Goal: Task Accomplishment & Management: Manage account settings

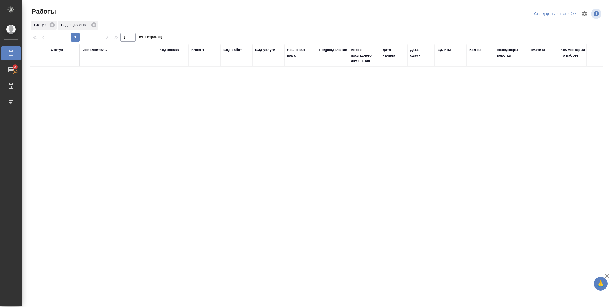
click at [61, 48] on div "Статус" at bounding box center [57, 49] width 12 height 5
click at [68, 74] on div at bounding box center [72, 65] width 10 height 21
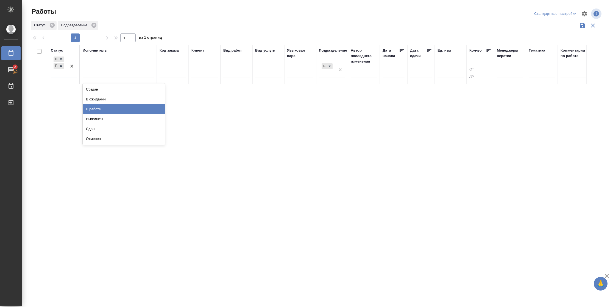
click at [119, 109] on div "В работе" at bounding box center [124, 109] width 82 height 10
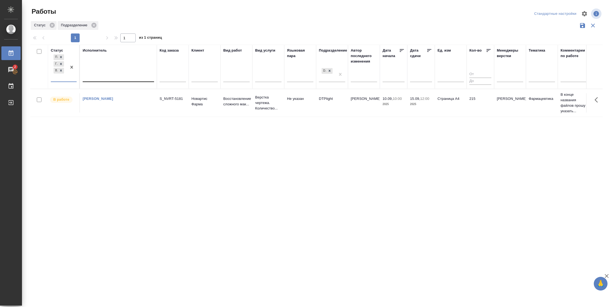
click at [118, 76] on div at bounding box center [118, 76] width 71 height 8
click at [117, 92] on div "Свои работы" at bounding box center [124, 94] width 82 height 10
click at [60, 71] on icon at bounding box center [61, 71] width 2 height 2
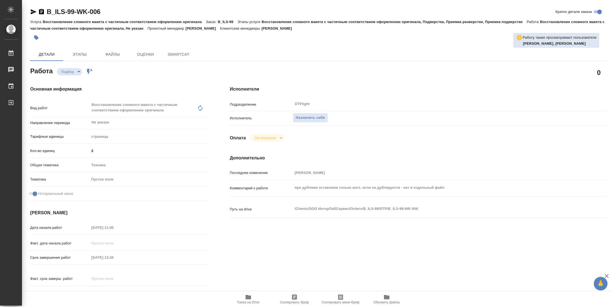
type textarea "x"
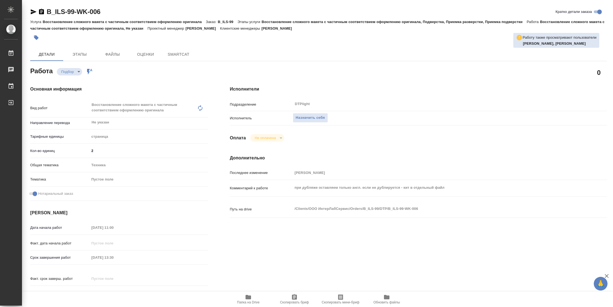
type textarea "x"
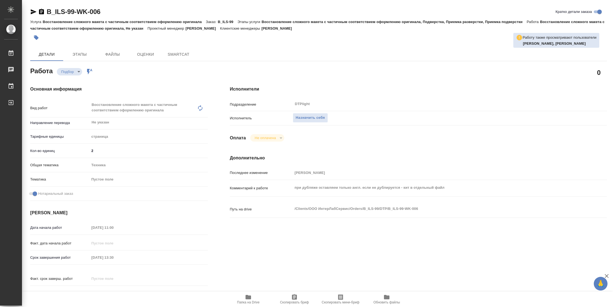
click at [246, 300] on icon "button" at bounding box center [248, 297] width 7 height 7
type textarea "x"
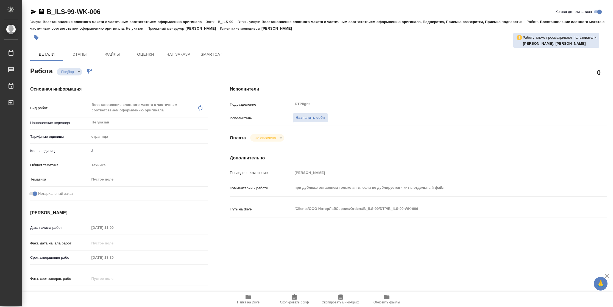
type textarea "x"
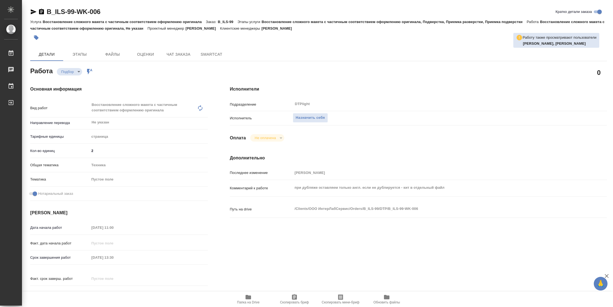
type textarea "x"
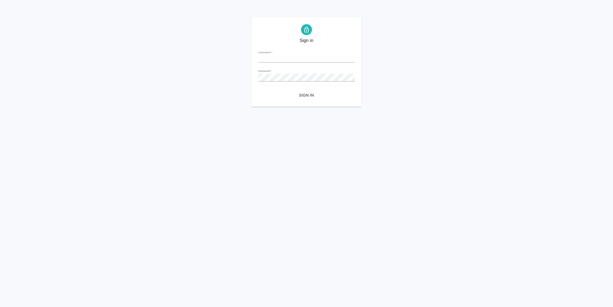
type input "n.vasilyeva@awatera.com"
click at [304, 93] on span "Sign in" at bounding box center [306, 95] width 88 height 7
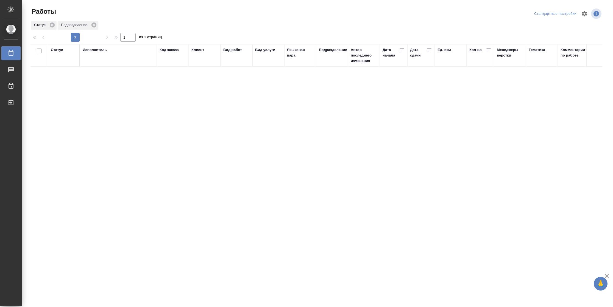
click at [60, 49] on div "Статус" at bounding box center [57, 49] width 12 height 5
click at [67, 74] on div "Подбор Готов к работе" at bounding box center [59, 65] width 16 height 21
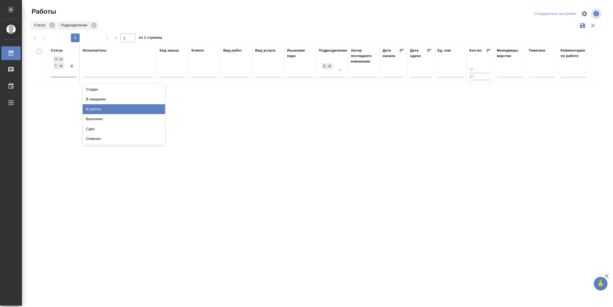
click at [103, 108] on div "В работе" at bounding box center [124, 109] width 82 height 10
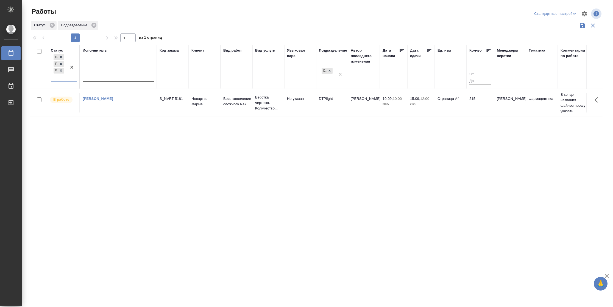
click at [117, 77] on div at bounding box center [118, 76] width 71 height 8
click at [114, 92] on div "Свои работы" at bounding box center [124, 94] width 82 height 10
click at [468, 108] on td "215" at bounding box center [479, 102] width 27 height 19
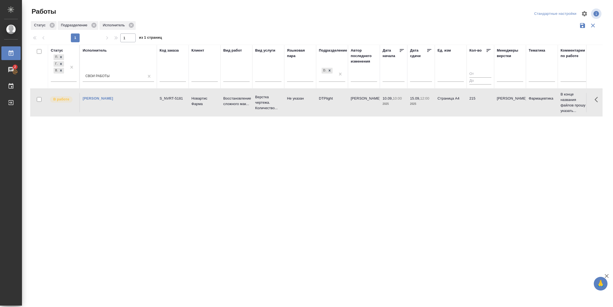
click at [468, 108] on td "215" at bounding box center [479, 102] width 27 height 19
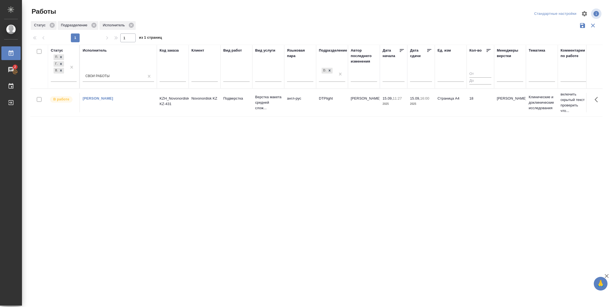
click at [450, 111] on td "Страница А4" at bounding box center [451, 102] width 32 height 19
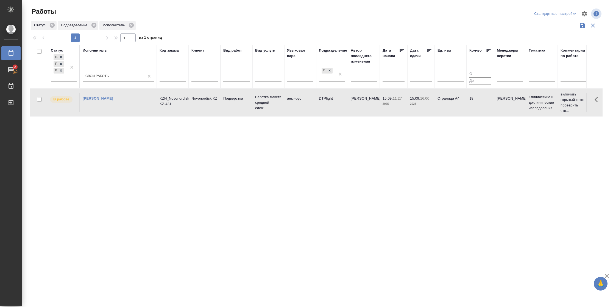
click at [450, 111] on td "Страница А4" at bounding box center [451, 102] width 32 height 19
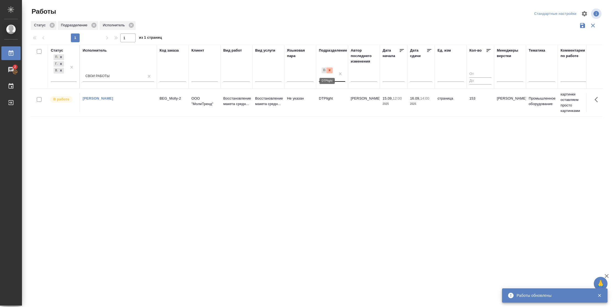
click at [331, 69] on icon at bounding box center [330, 70] width 4 height 4
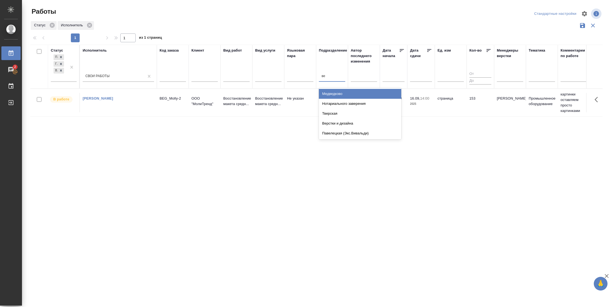
type input "вер"
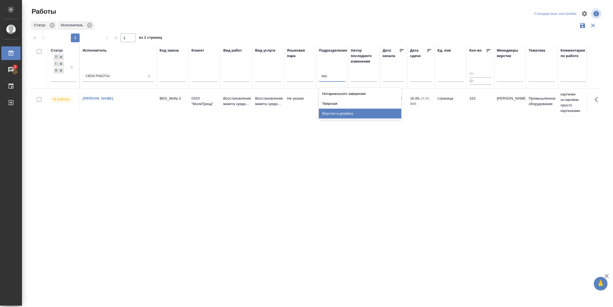
click at [342, 111] on div "Верстки и дизайна" at bounding box center [360, 114] width 82 height 10
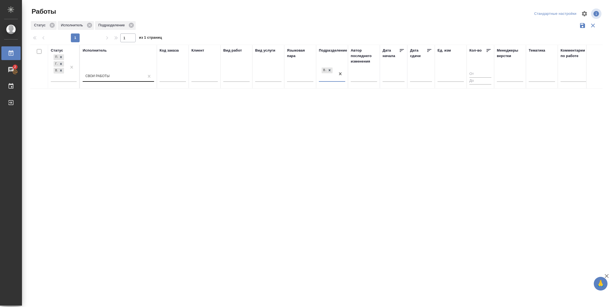
drag, startPoint x: 106, startPoint y: 78, endPoint x: 130, endPoint y: 76, distance: 23.7
click at [112, 78] on div "Свои работы" at bounding box center [113, 76] width 61 height 8
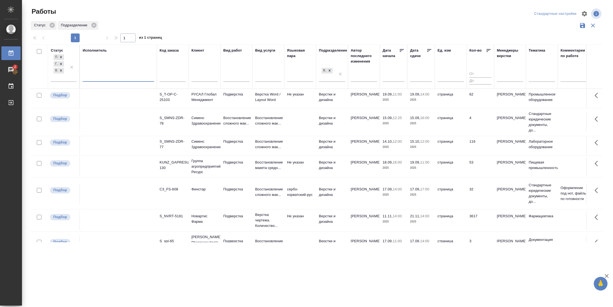
scroll to position [24, 0]
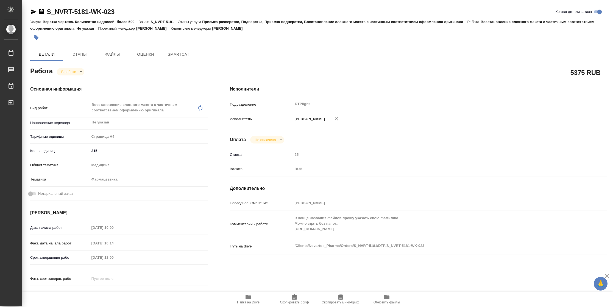
type textarea "x"
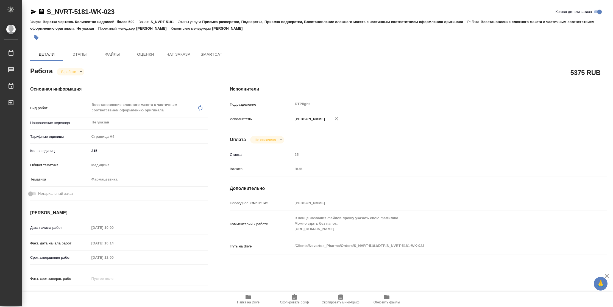
type textarea "x"
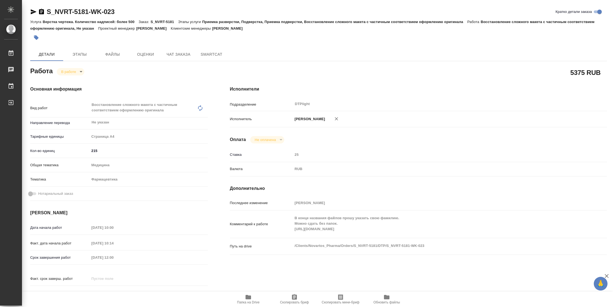
type textarea "x"
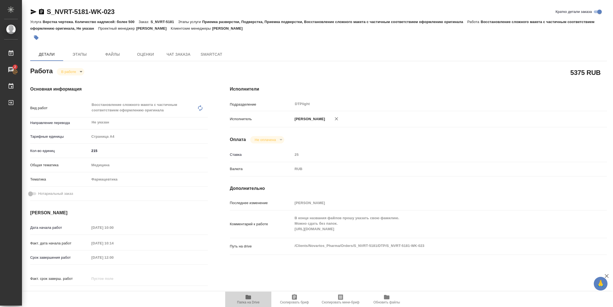
click at [247, 301] on span "Папка на Drive" at bounding box center [248, 303] width 23 height 4
click at [77, 69] on body "🙏 .cls-1 fill:#fff; AWATERA Vasilyeva Natalia Работы 2 Чаты График Выйти S_NVRT…" at bounding box center [306, 153] width 613 height 307
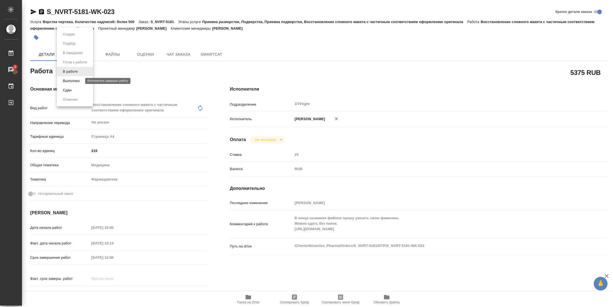
click at [74, 79] on button "Выполнен" at bounding box center [71, 81] width 20 height 6
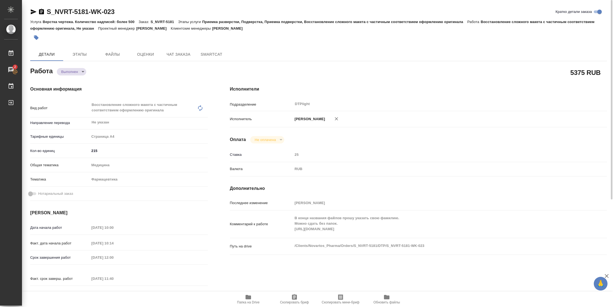
type textarea "x"
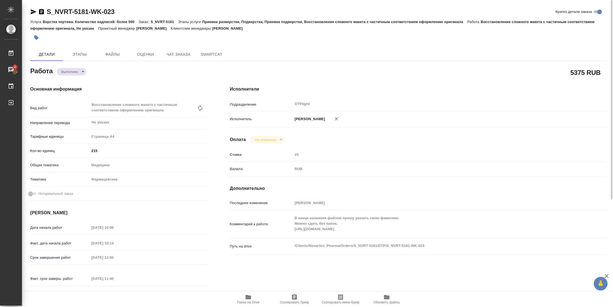
type textarea "x"
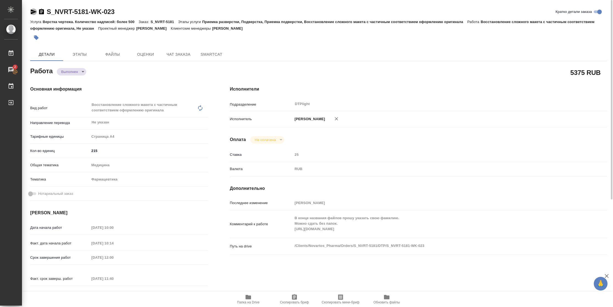
click at [35, 12] on icon "button" at bounding box center [33, 12] width 7 height 7
type textarea "x"
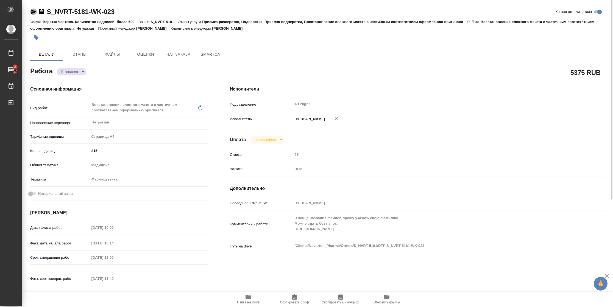
type textarea "x"
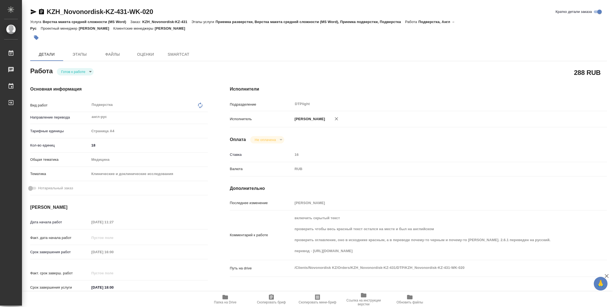
type textarea "x"
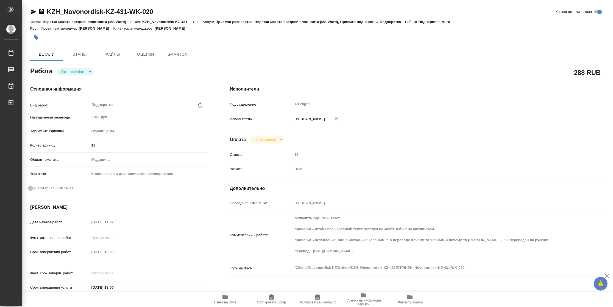
type textarea "x"
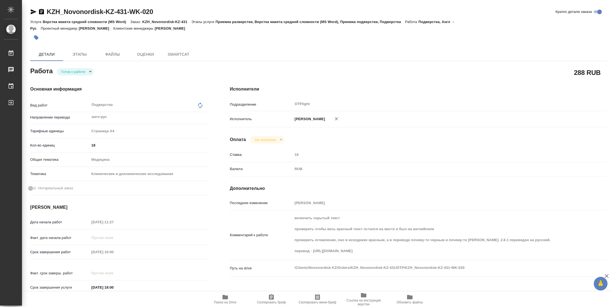
type textarea "x"
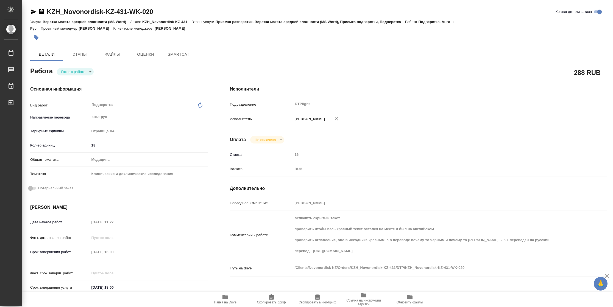
type textarea "x"
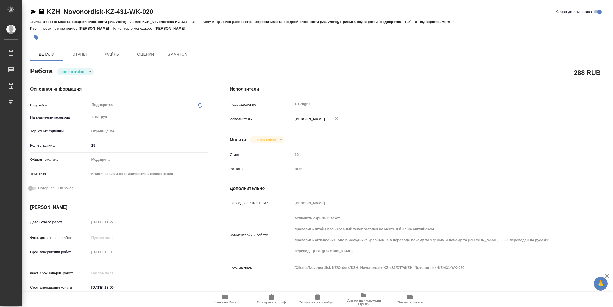
type textarea "x"
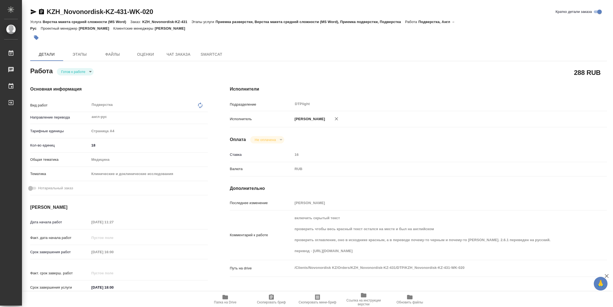
type textarea "x"
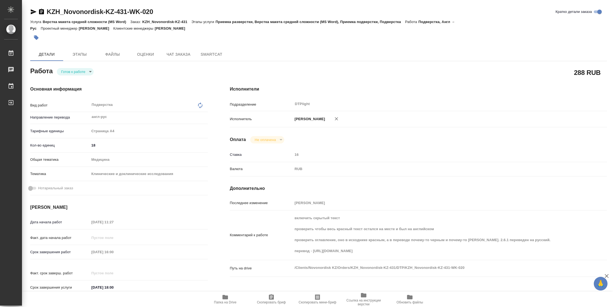
type textarea "x"
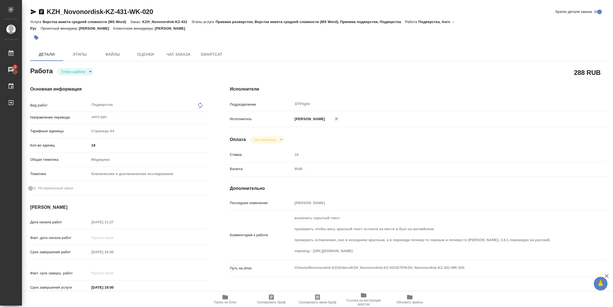
click at [72, 71] on body "🙏 .cls-1 fill:#fff; AWATERA Vasilyeva Natalia Работы 2 Чаты График Выйти KZH_No…" at bounding box center [306, 153] width 613 height 307
click at [72, 71] on button "В работе" at bounding box center [70, 72] width 18 height 6
type textarea "x"
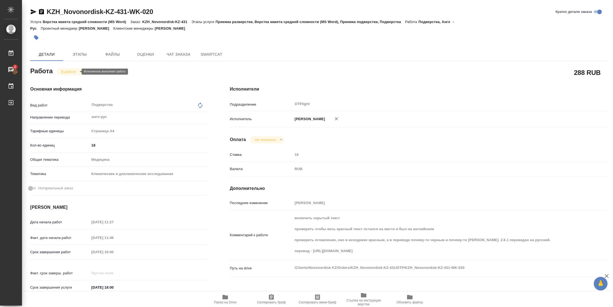
type textarea "x"
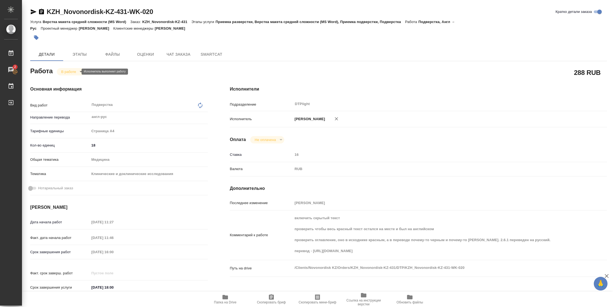
type textarea "x"
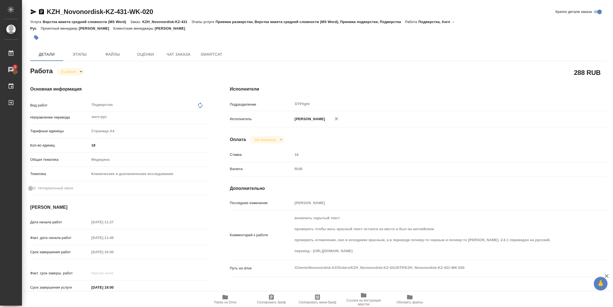
type textarea "x"
click at [215, 303] on span "Папка на Drive" at bounding box center [225, 303] width 23 height 4
type textarea "x"
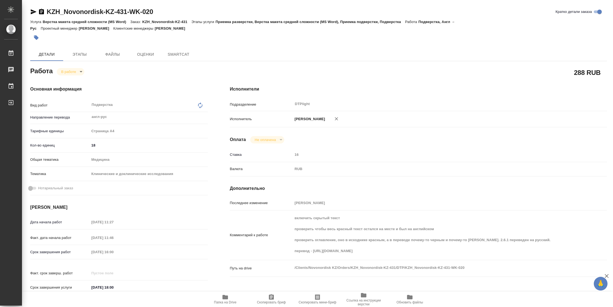
type textarea "x"
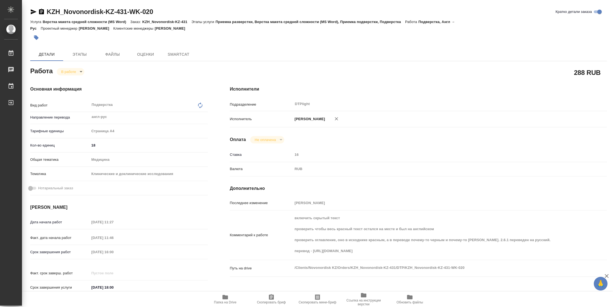
type textarea "x"
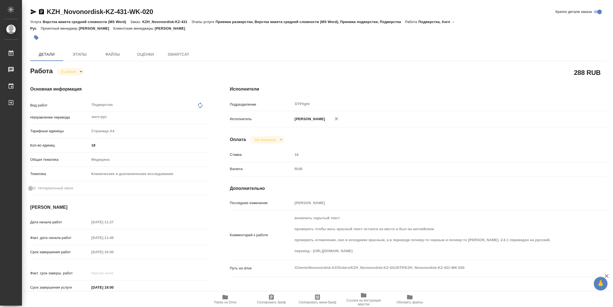
type textarea "x"
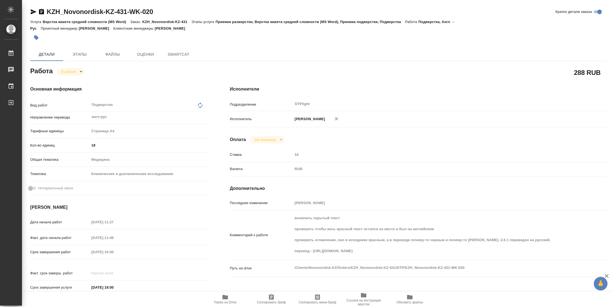
type textarea "x"
click at [233, 301] on span "Папка на Drive" at bounding box center [225, 303] width 23 height 4
type textarea "x"
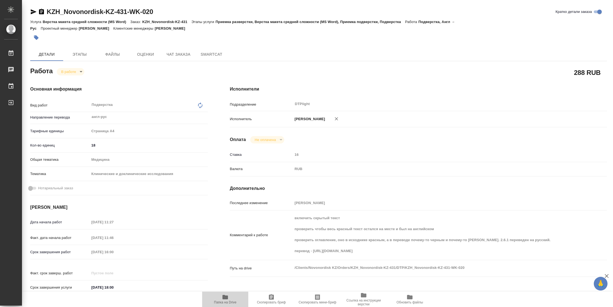
type textarea "x"
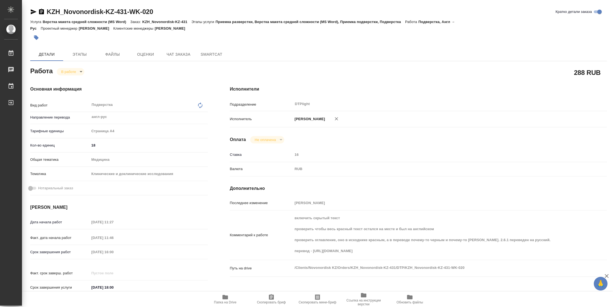
type textarea "x"
click at [73, 72] on body "🙏 .cls-1 fill:#fff; AWATERA Vasilyeva Natalia Работы 2 Чаты График Выйти KZH_No…" at bounding box center [306, 153] width 613 height 307
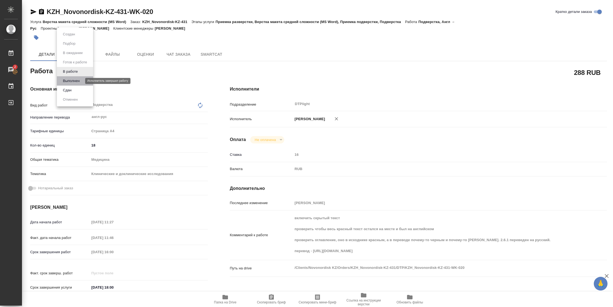
click at [74, 80] on button "Выполнен" at bounding box center [71, 81] width 20 height 6
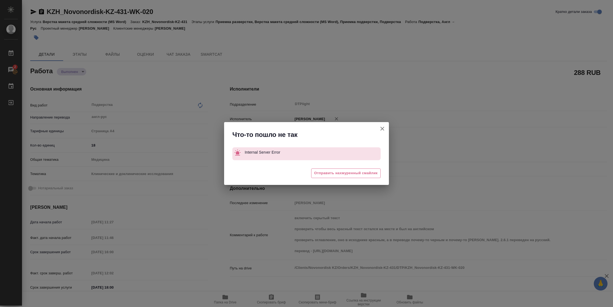
type textarea "x"
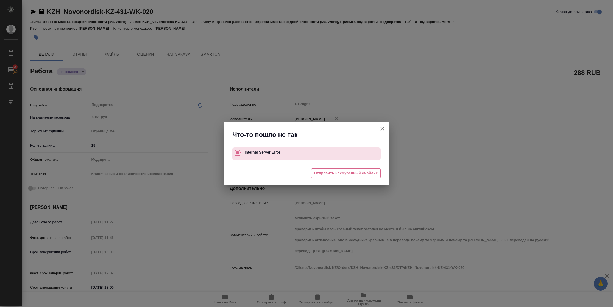
type textarea "x"
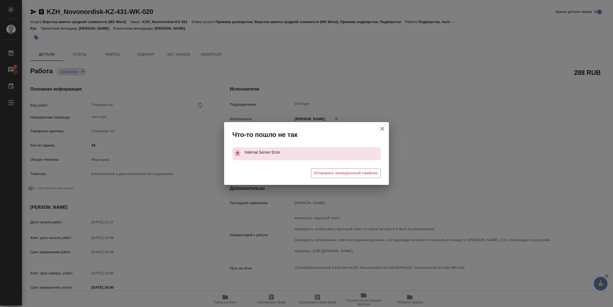
type textarea "x"
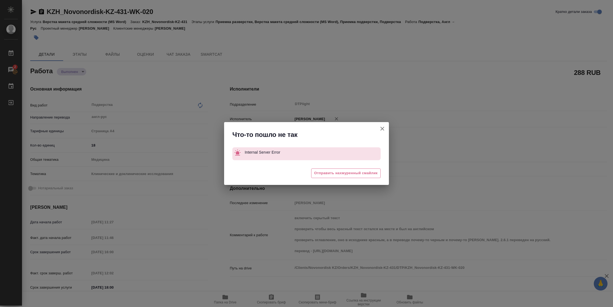
click at [383, 130] on icon "button" at bounding box center [382, 128] width 7 height 7
type textarea "x"
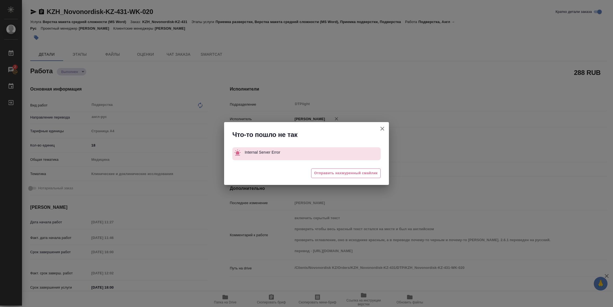
type textarea "x"
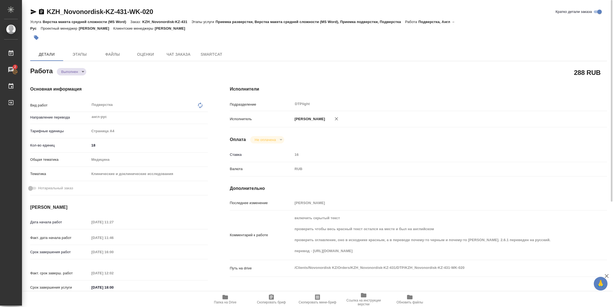
click at [33, 12] on icon "button" at bounding box center [34, 11] width 6 height 5
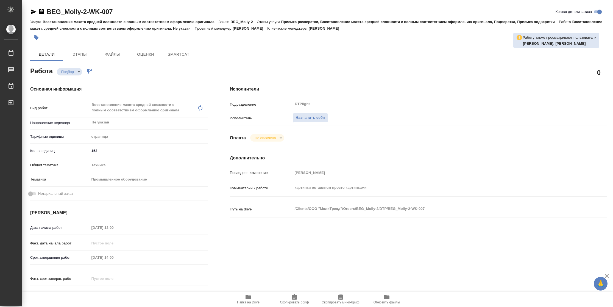
type textarea "x"
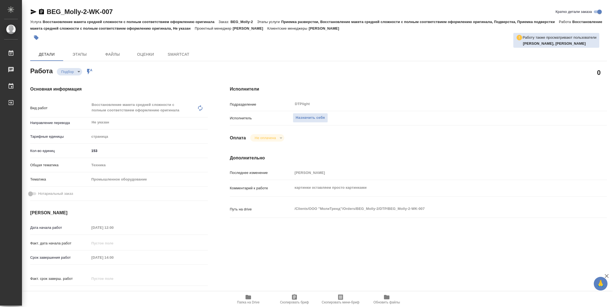
type textarea "x"
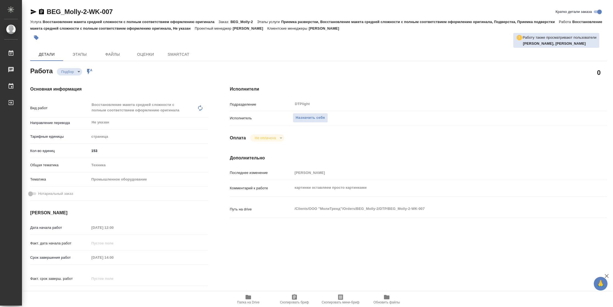
type textarea "x"
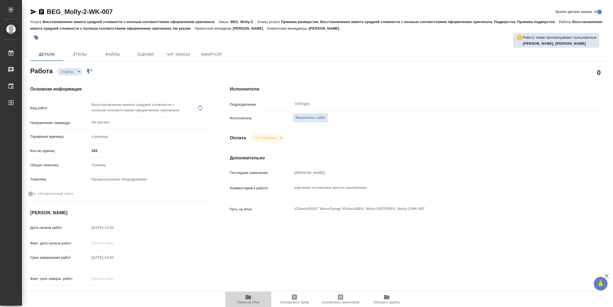
click at [254, 303] on span "Папка на Drive" at bounding box center [248, 303] width 23 height 4
type textarea "x"
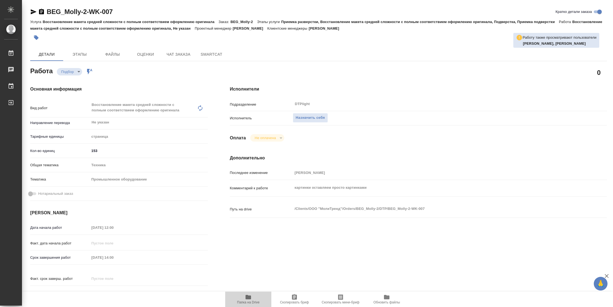
type textarea "x"
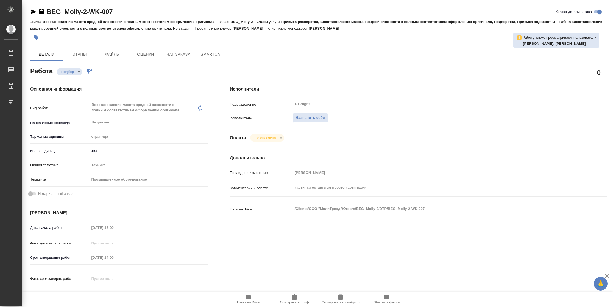
type textarea "x"
click at [318, 118] on span "Назначить себя" at bounding box center [310, 118] width 29 height 6
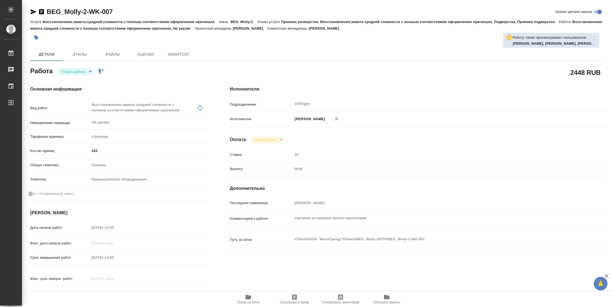
type textarea "x"
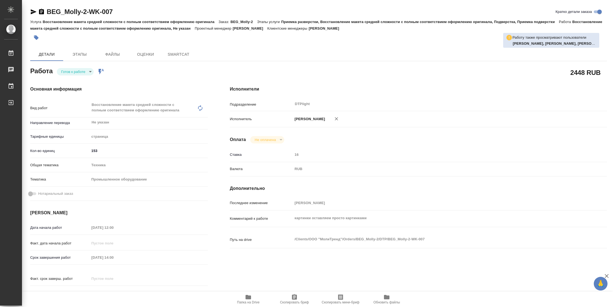
type textarea "x"
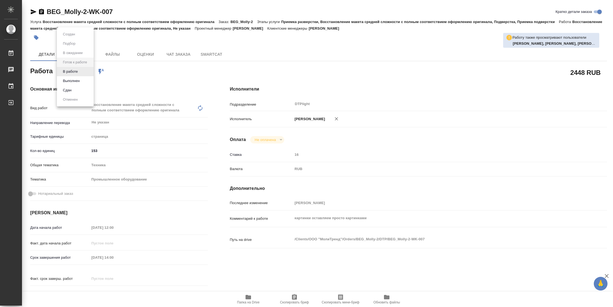
click at [77, 72] on body "🙏 .cls-1 fill:#fff; AWATERA [PERSON_NAME] Чаты График Выйти BEG_Molly-2-WK-007 …" at bounding box center [306, 153] width 613 height 307
click at [77, 72] on button "В работе" at bounding box center [70, 72] width 18 height 6
type textarea "x"
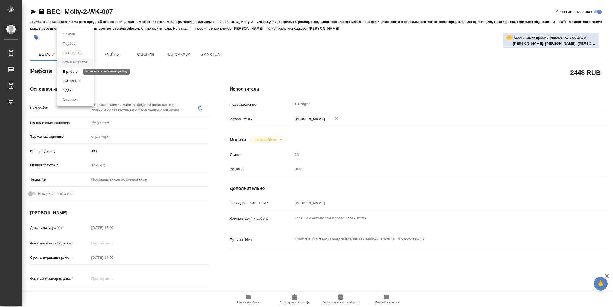
type textarea "x"
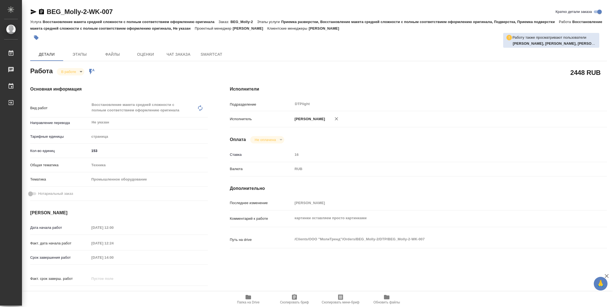
type textarea "x"
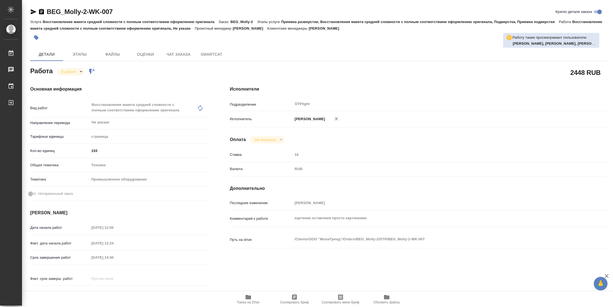
type textarea "x"
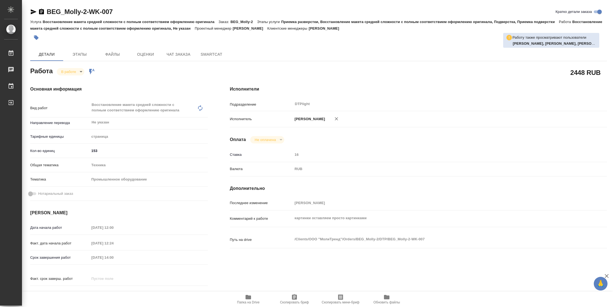
type textarea "x"
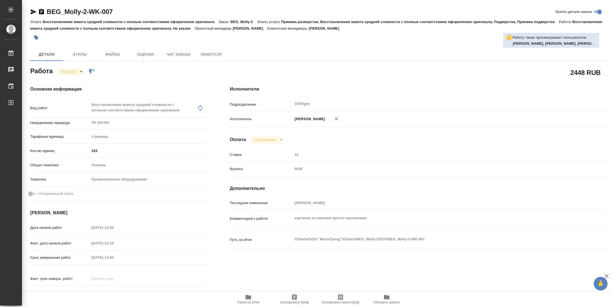
type textarea "x"
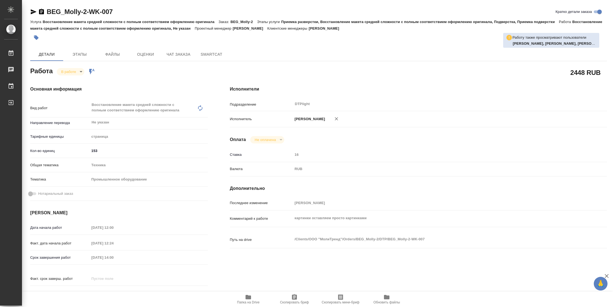
type textarea "x"
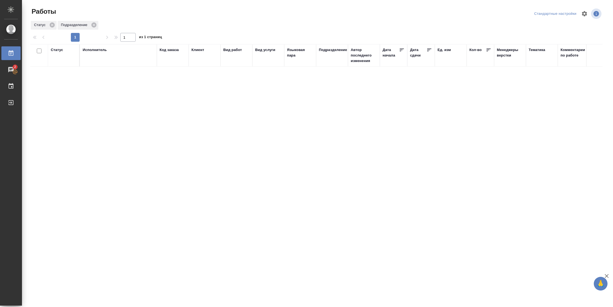
click at [55, 52] on div "Статус" at bounding box center [57, 49] width 12 height 5
click at [68, 76] on div at bounding box center [72, 65] width 10 height 21
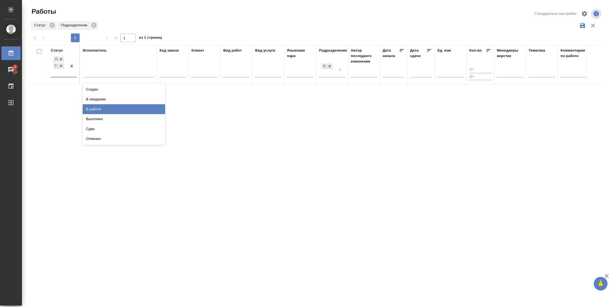
click at [105, 108] on div "В работе" at bounding box center [124, 109] width 82 height 10
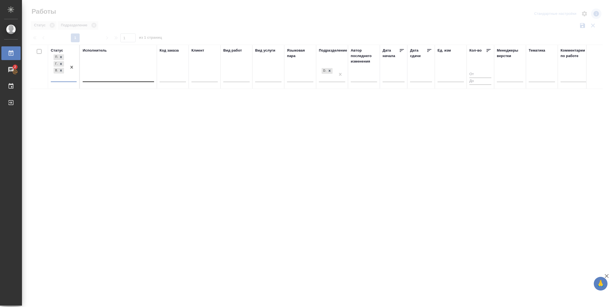
click at [107, 79] on div at bounding box center [118, 76] width 71 height 8
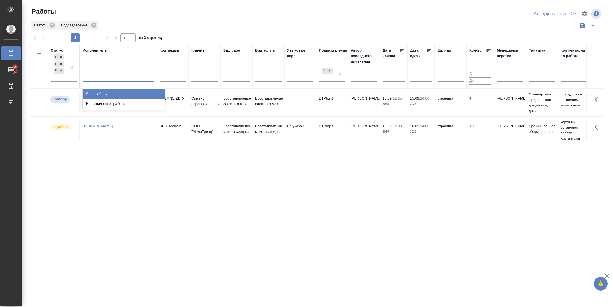
click at [102, 97] on div "Свои работы" at bounding box center [124, 94] width 82 height 10
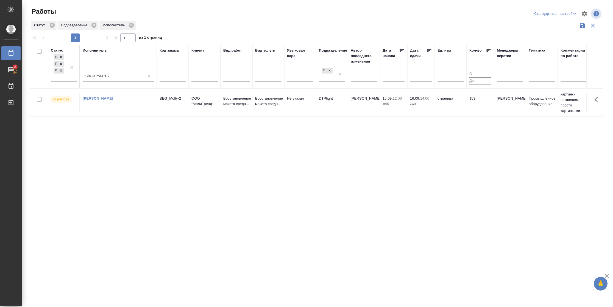
click at [475, 110] on td "153" at bounding box center [479, 102] width 27 height 19
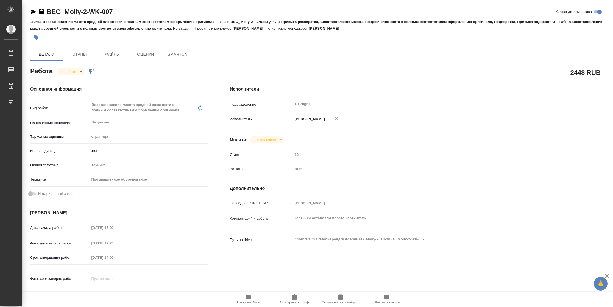
type textarea "x"
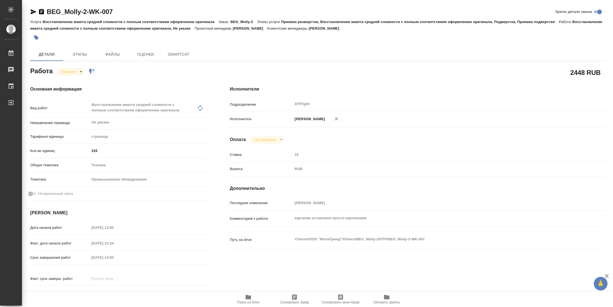
type textarea "x"
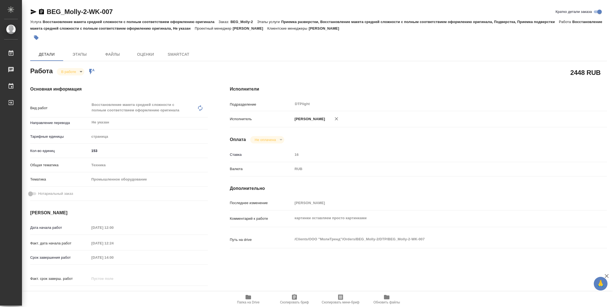
type textarea "x"
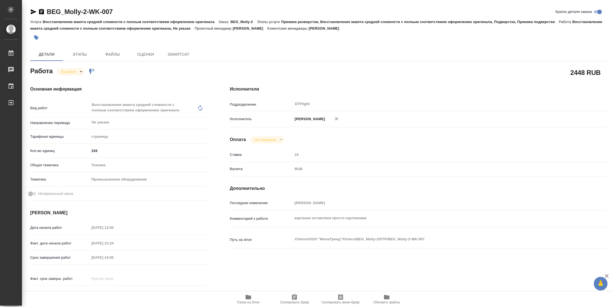
type textarea "x"
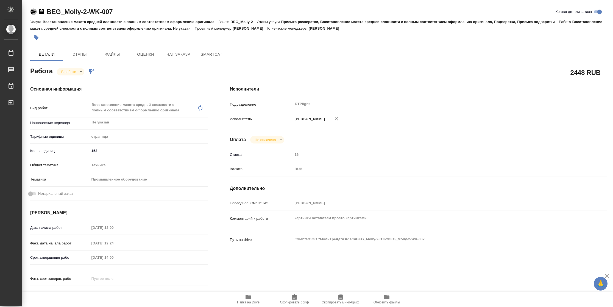
click at [32, 13] on icon "button" at bounding box center [34, 11] width 6 height 5
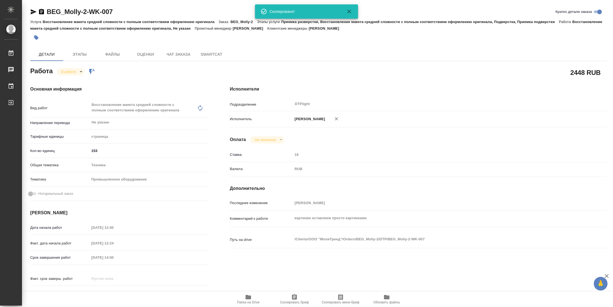
type textarea "x"
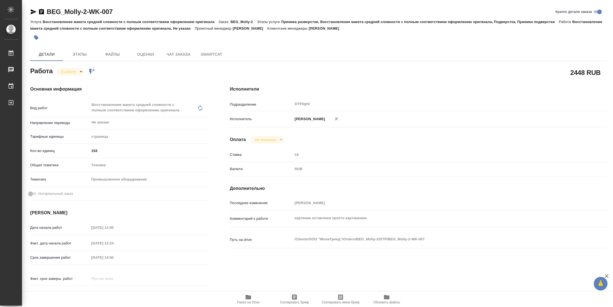
type textarea "x"
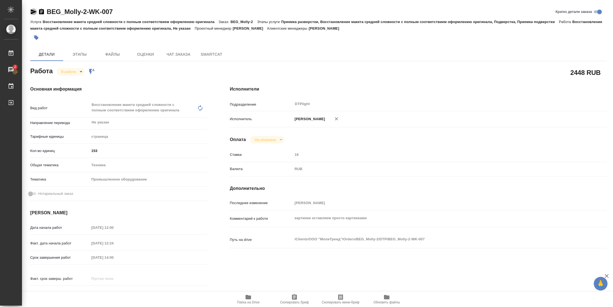
click at [33, 13] on icon "button" at bounding box center [34, 11] width 6 height 5
click at [256, 303] on span "Папка на Drive" at bounding box center [248, 303] width 23 height 4
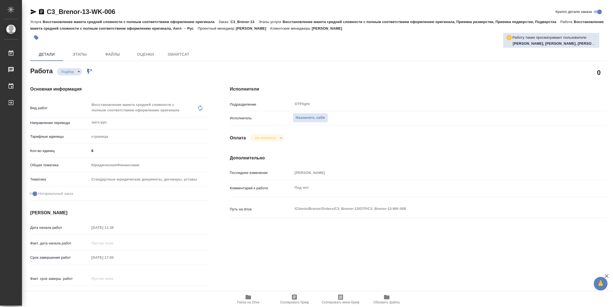
type textarea "x"
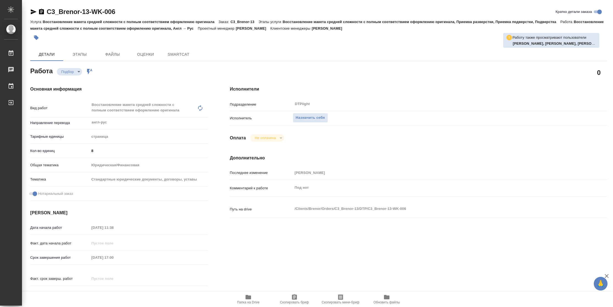
type textarea "x"
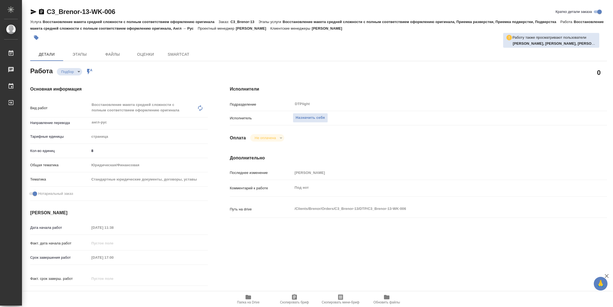
type textarea "x"
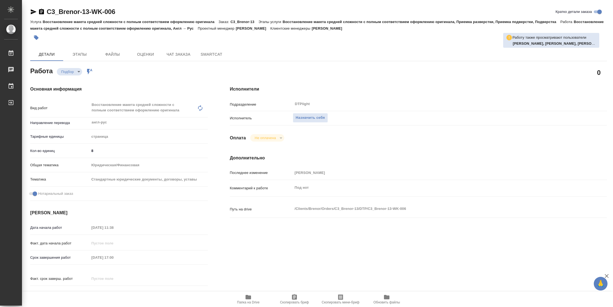
type textarea "x"
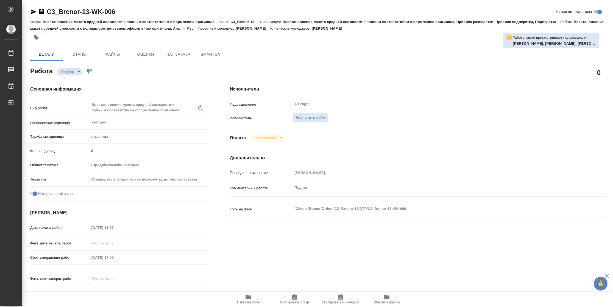
click at [250, 304] on span "Папка на Drive" at bounding box center [248, 303] width 23 height 4
type textarea "x"
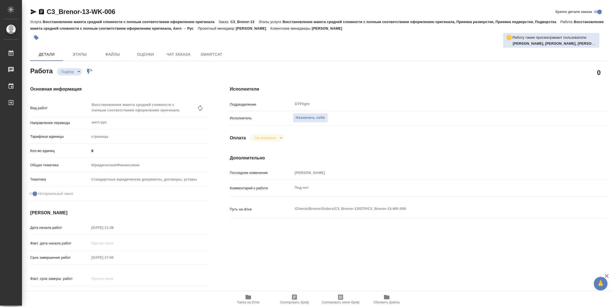
type textarea "x"
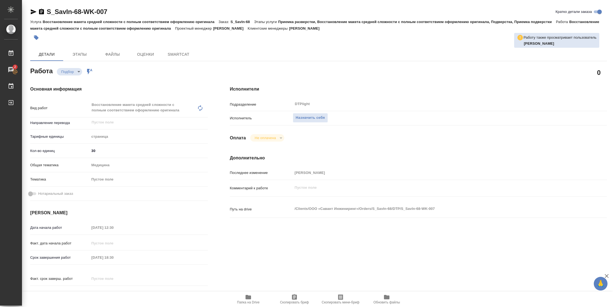
type textarea "x"
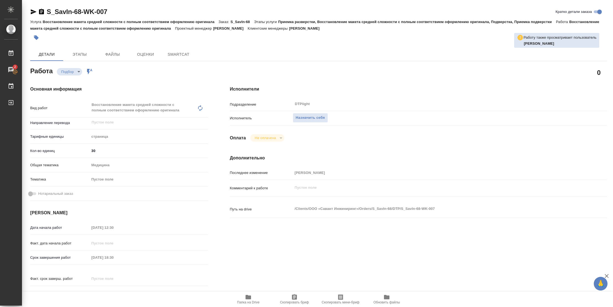
type textarea "x"
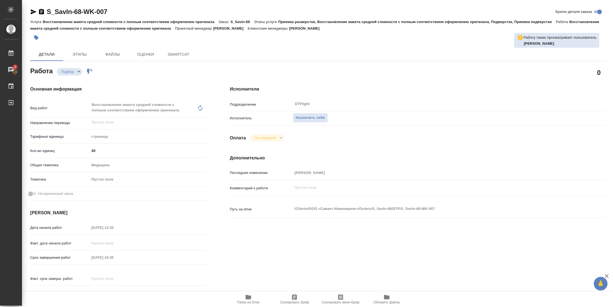
type textarea "x"
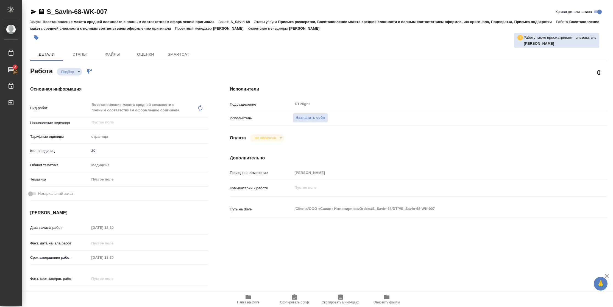
click at [248, 304] on span "Папка на Drive" at bounding box center [248, 303] width 23 height 4
type textarea "x"
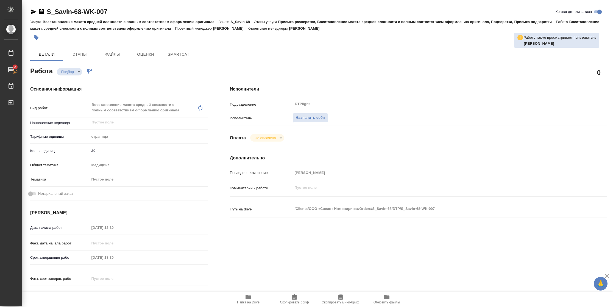
type textarea "x"
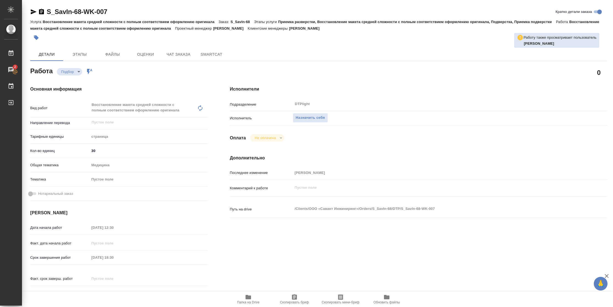
type textarea "x"
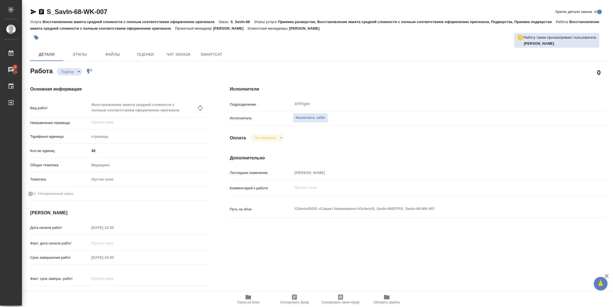
type textarea "x"
click at [313, 114] on div "Подразделение DTPlight ​ Исполнитель Назначить себя" at bounding box center [418, 113] width 377 height 29
click at [313, 116] on span "Назначить себя" at bounding box center [310, 118] width 29 height 6
type textarea "x"
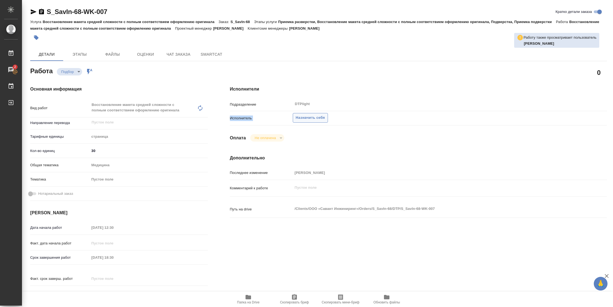
type textarea "x"
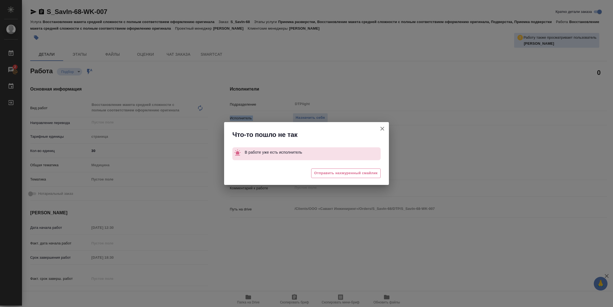
click at [385, 127] on icon "button" at bounding box center [382, 128] width 7 height 7
type textarea "x"
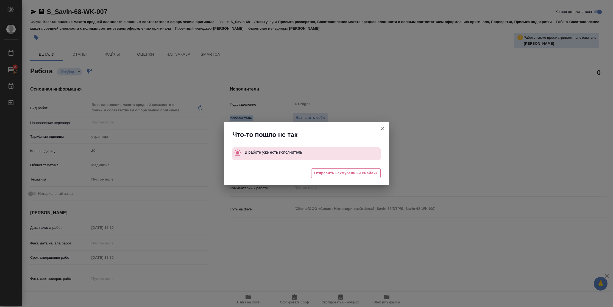
type textarea "x"
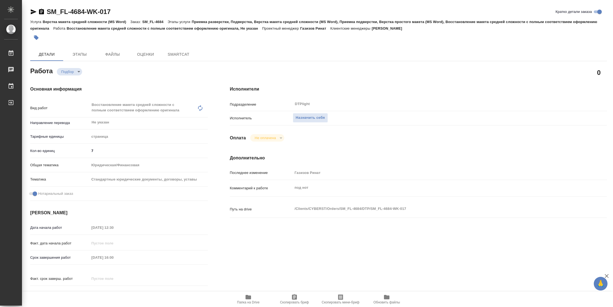
type textarea "x"
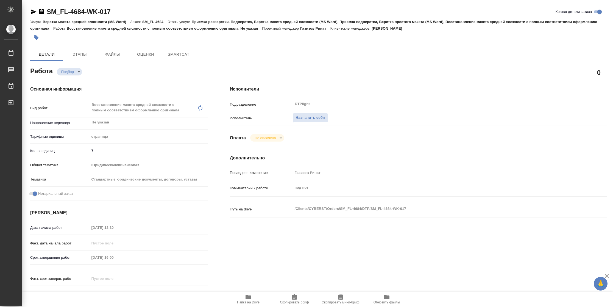
type textarea "x"
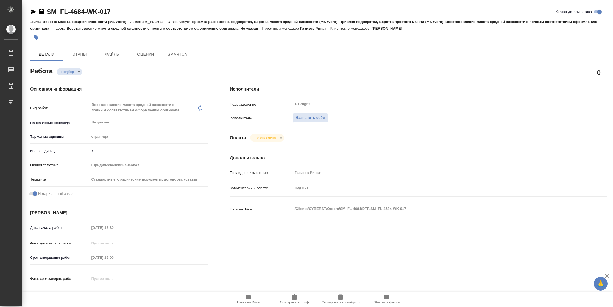
type textarea "x"
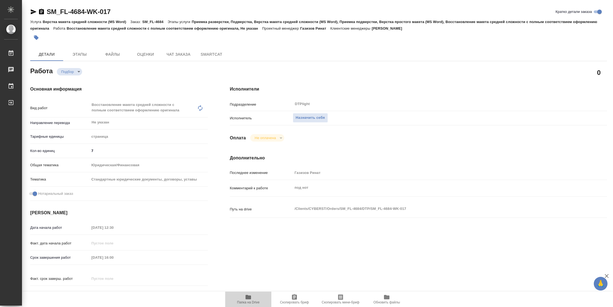
click at [243, 298] on span "Папка на Drive" at bounding box center [248, 299] width 40 height 10
type textarea "x"
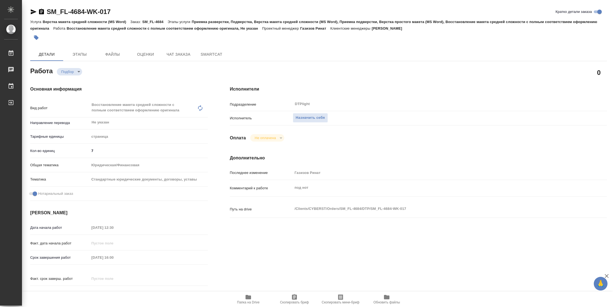
type textarea "x"
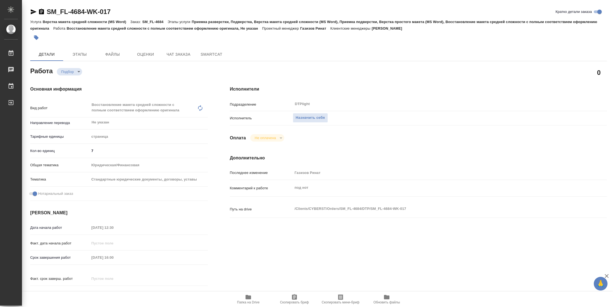
type textarea "x"
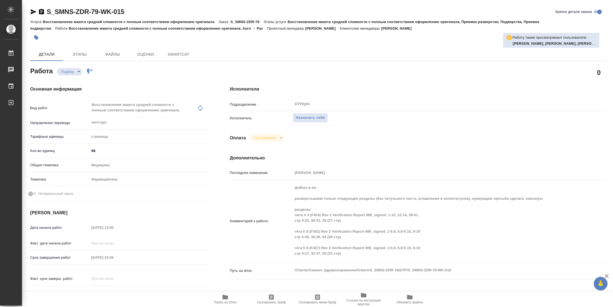
type textarea "x"
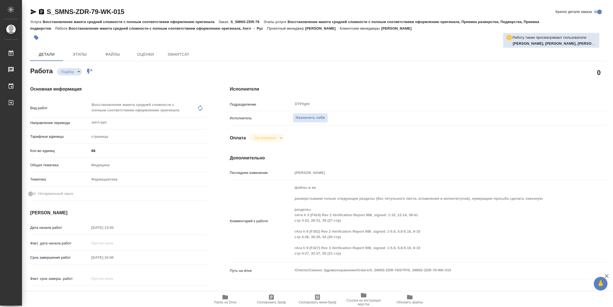
type textarea "x"
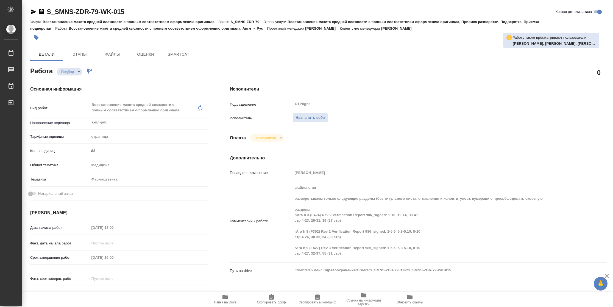
type textarea "x"
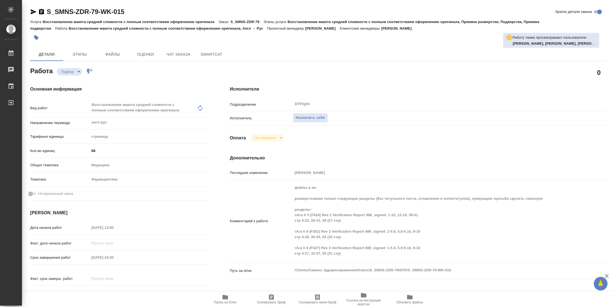
type textarea "x"
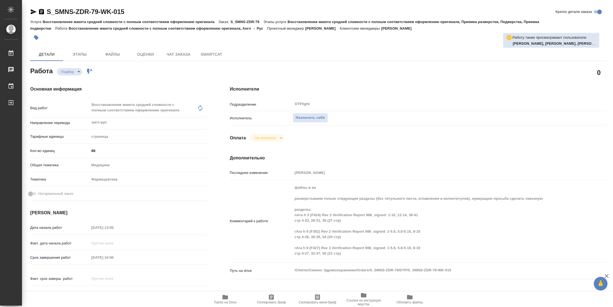
type textarea "x"
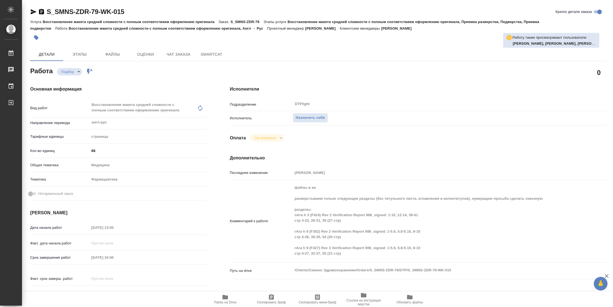
click at [225, 301] on span "Папка на Drive" at bounding box center [225, 303] width 23 height 4
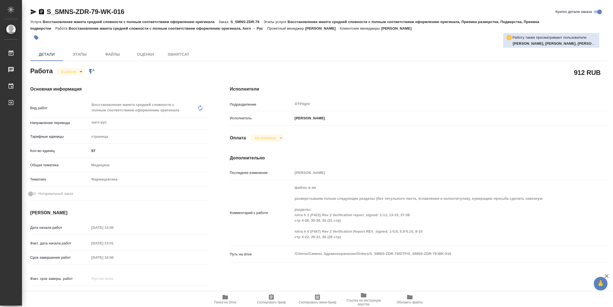
type textarea "x"
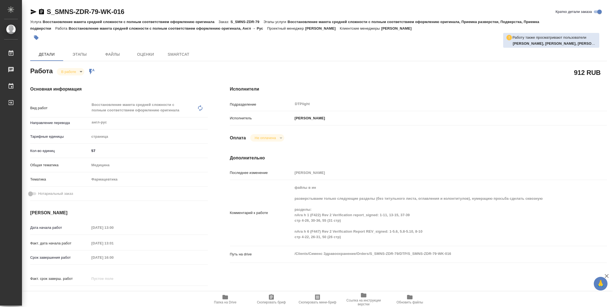
type textarea "x"
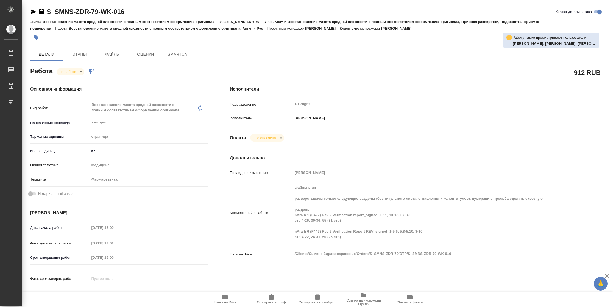
type textarea "x"
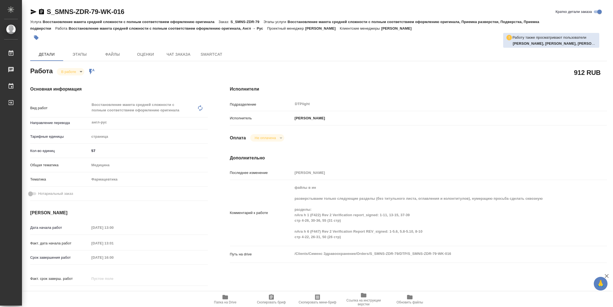
type textarea "x"
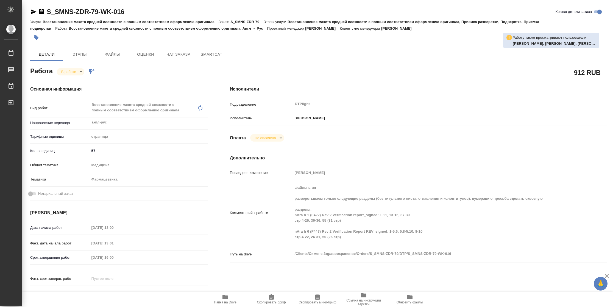
type textarea "x"
